Goal: Navigation & Orientation: Find specific page/section

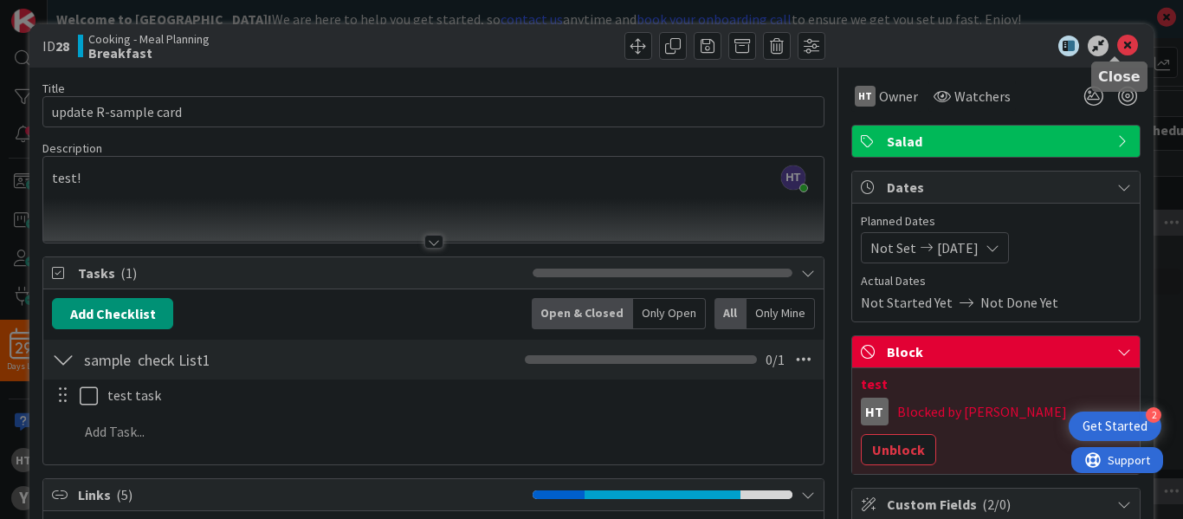
click at [1118, 45] on icon at bounding box center [1128, 46] width 21 height 21
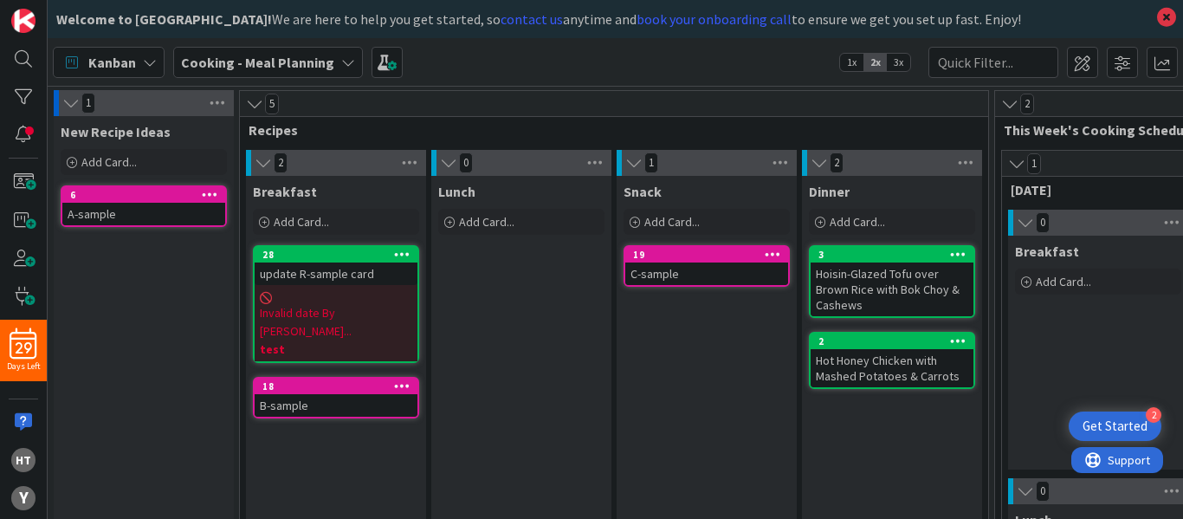
click at [298, 68] on b "Cooking - Meal Planning" at bounding box center [257, 62] width 153 height 17
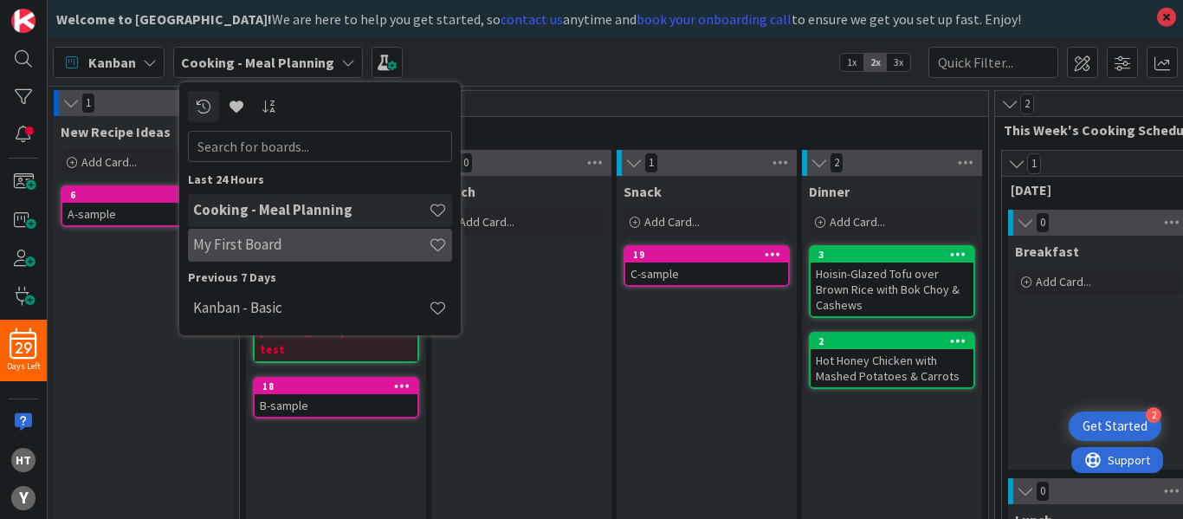
click at [226, 249] on h4 "My First Board" at bounding box center [311, 244] width 236 height 17
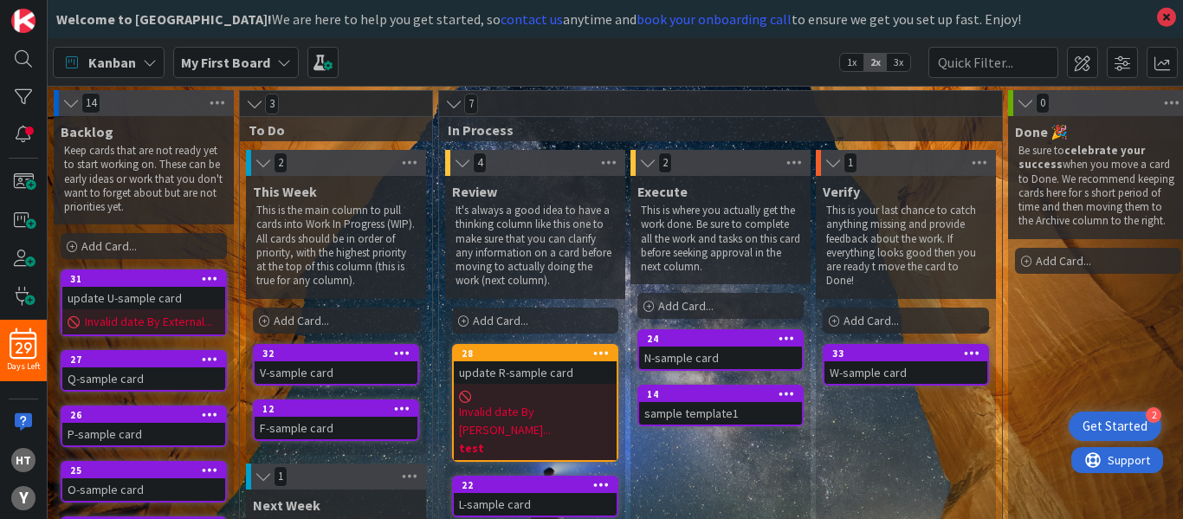
click at [558, 58] on div "Kanban My First Board 1x 2x 3x" at bounding box center [616, 62] width 1136 height 48
click at [29, 301] on span at bounding box center [23, 296] width 35 height 29
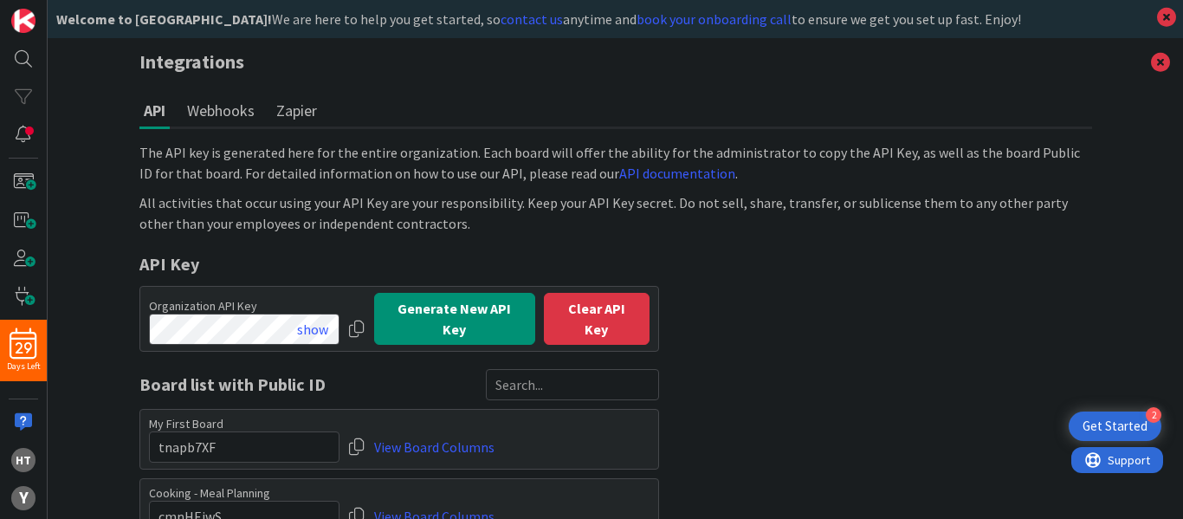
scroll to position [84, 0]
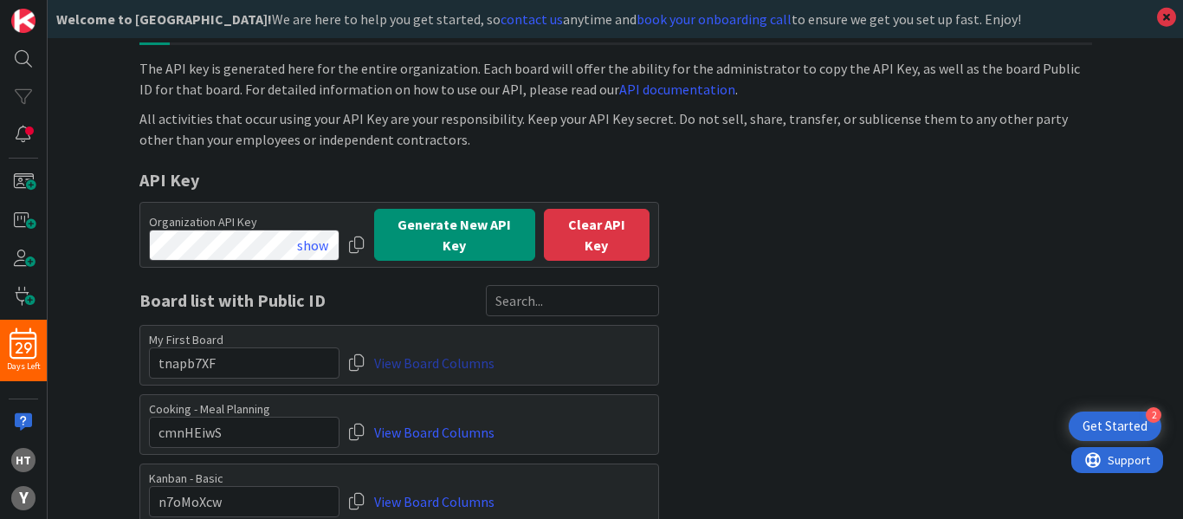
click at [438, 359] on link "View Board Columns" at bounding box center [434, 362] width 120 height 31
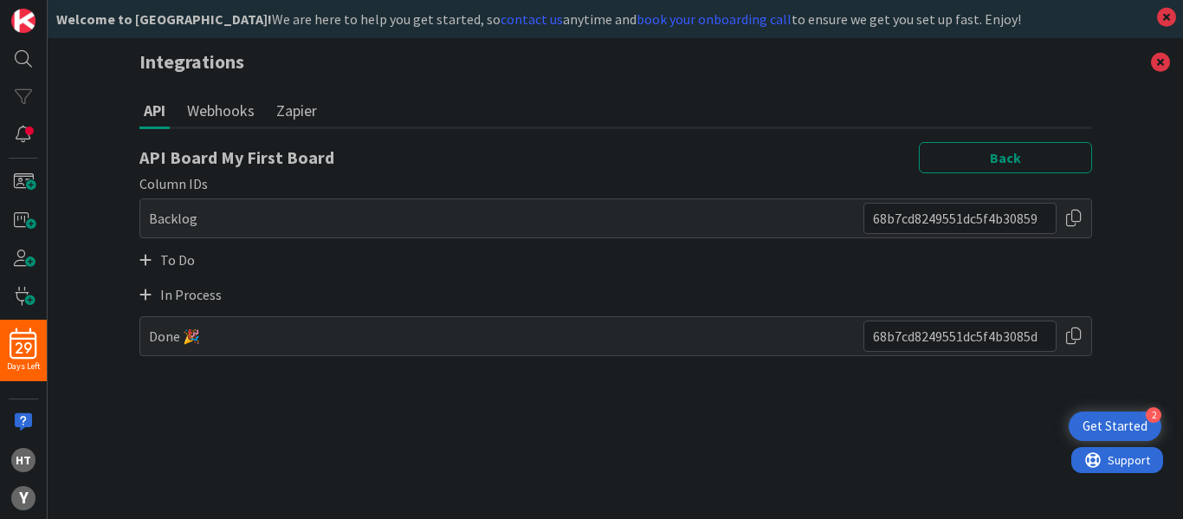
click at [144, 263] on icon at bounding box center [145, 260] width 12 height 14
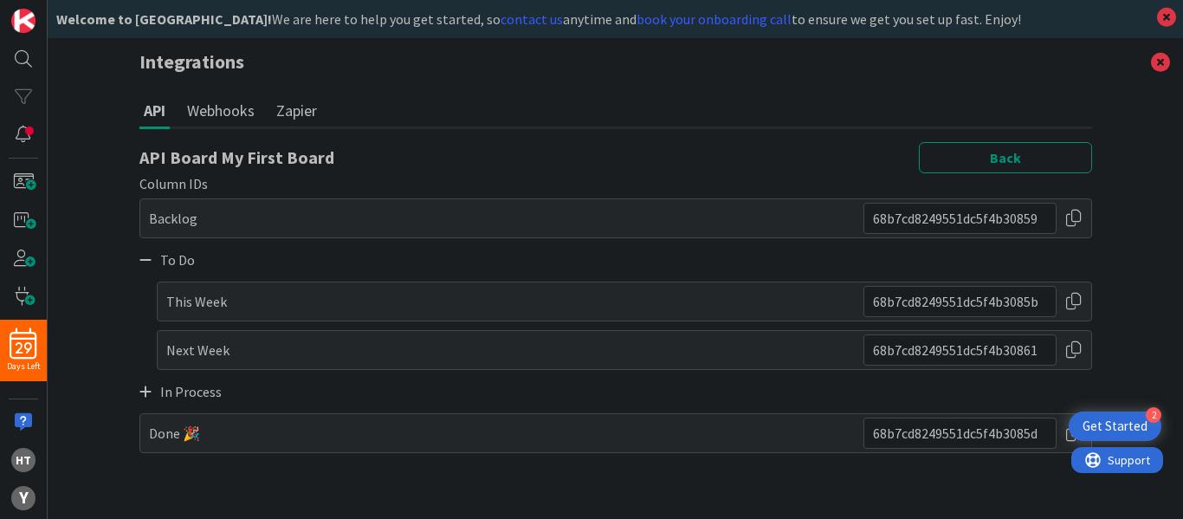
click at [143, 392] on icon at bounding box center [145, 392] width 12 height 14
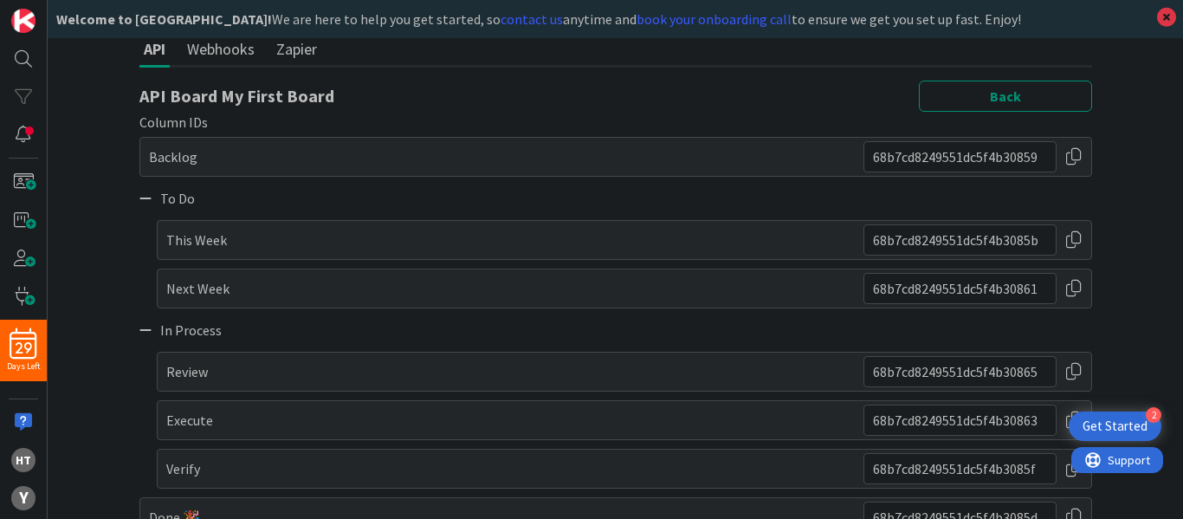
scroll to position [62, 0]
click at [492, 101] on div "API Board My First Board Back" at bounding box center [615, 95] width 953 height 31
click at [461, 96] on div "API Board My First Board Back" at bounding box center [615, 95] width 953 height 31
click at [1066, 156] on div at bounding box center [1074, 155] width 17 height 31
click at [1163, 16] on icon at bounding box center [1167, 17] width 23 height 24
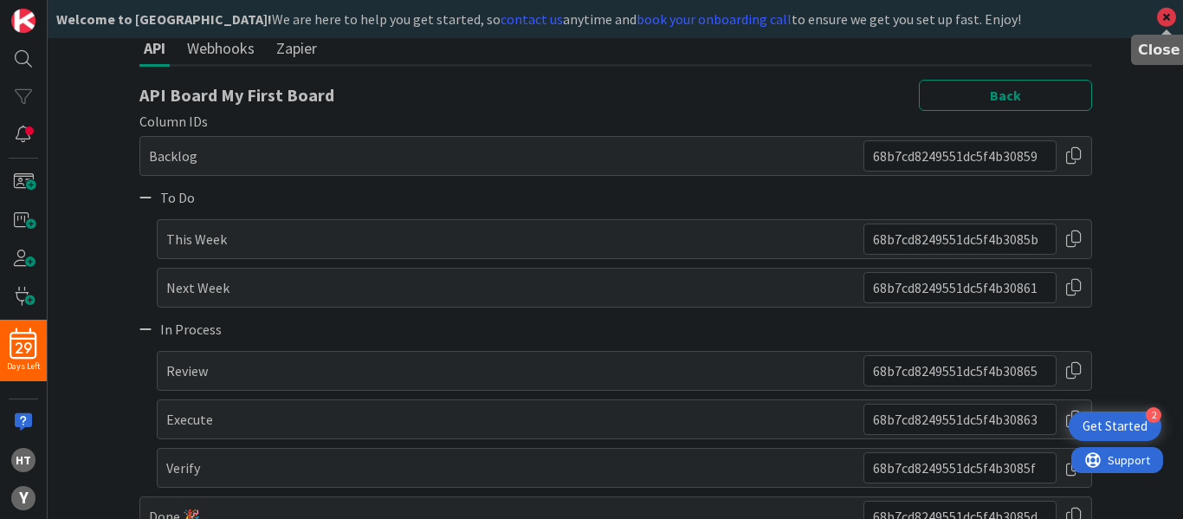
scroll to position [42, 0]
